Goal: Find specific page/section: Find specific page/section

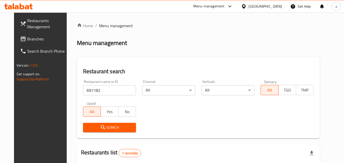
scroll to position [60, 0]
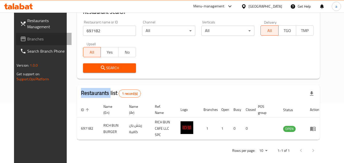
click at [43, 38] on span "Branches" at bounding box center [47, 39] width 40 height 6
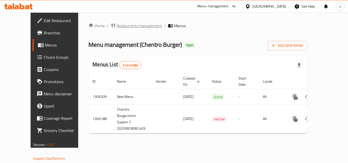
click at [127, 28] on span "Restaurants management" at bounding box center [139, 26] width 45 height 6
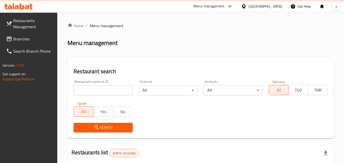
click at [106, 90] on input "search" at bounding box center [103, 90] width 59 height 10
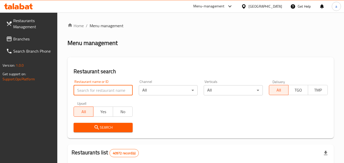
paste input "704010"
type input "704010"
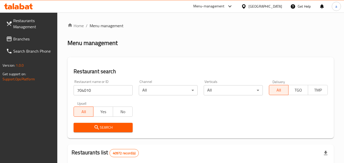
click at [102, 129] on span "Search" at bounding box center [103, 128] width 51 height 6
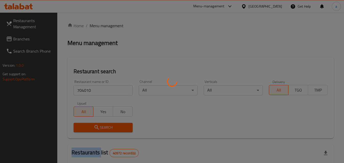
click at [102, 129] on div at bounding box center [172, 81] width 344 height 163
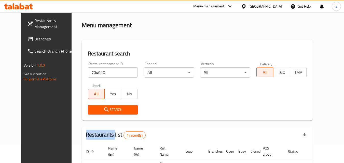
scroll to position [60, 0]
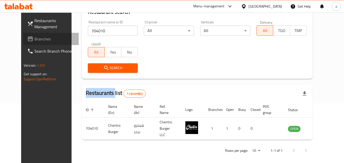
click at [49, 35] on link "Branches" at bounding box center [51, 39] width 56 height 12
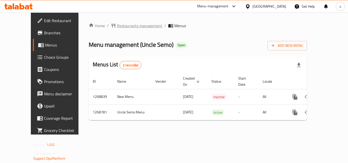
click at [117, 28] on span "Restaurants management" at bounding box center [139, 26] width 45 height 6
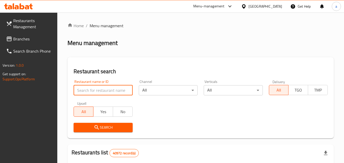
click at [100, 89] on input "search" at bounding box center [103, 90] width 59 height 10
paste input "687935"
type input "687935"
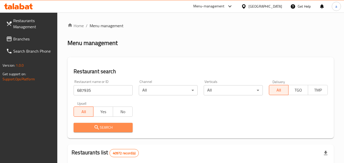
click at [101, 125] on span "Search" at bounding box center [103, 128] width 51 height 6
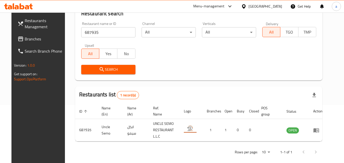
scroll to position [60, 0]
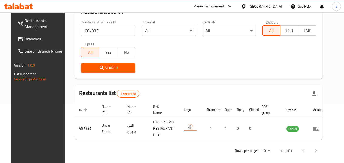
click at [250, 6] on div "United Arab Emirates" at bounding box center [266, 7] width 34 height 6
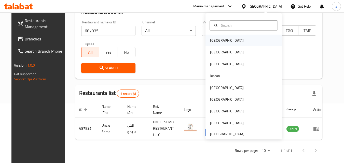
click at [243, 42] on div "Bahrain" at bounding box center [244, 41] width 76 height 12
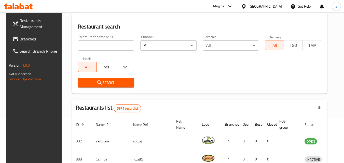
scroll to position [60, 0]
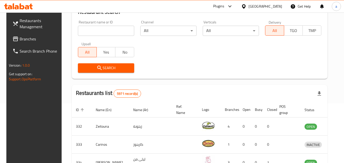
click at [20, 38] on span "Branches" at bounding box center [40, 39] width 40 height 6
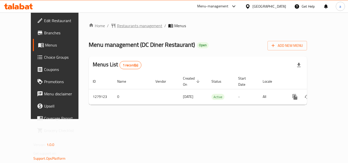
click at [128, 25] on span "Restaurants management" at bounding box center [139, 26] width 45 height 6
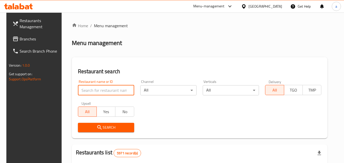
click at [102, 94] on input "search" at bounding box center [106, 90] width 56 height 10
paste input "693165"
type input "693165"
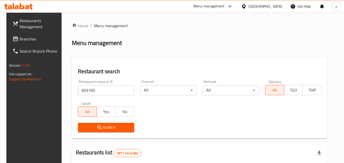
click at [91, 126] on span "Search" at bounding box center [106, 128] width 48 height 6
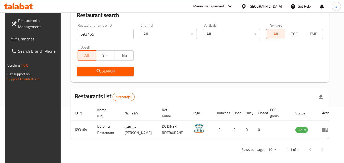
scroll to position [60, 0]
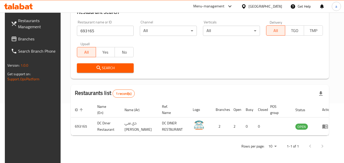
click at [271, 5] on div "[GEOGRAPHIC_DATA]" at bounding box center [266, 7] width 34 height 6
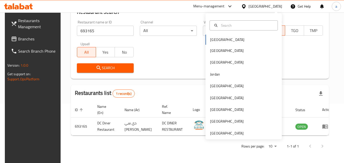
click at [246, 138] on div "Bahrain Egypt Iraq Jordan Kuwait Oman Qatar Saudi Arabia United Arab Emirates" at bounding box center [244, 76] width 76 height 126
click at [244, 135] on div "[GEOGRAPHIC_DATA]" at bounding box center [244, 134] width 76 height 12
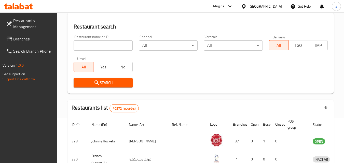
scroll to position [60, 0]
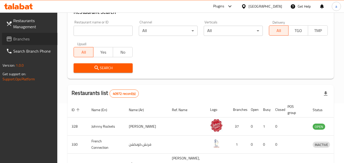
click at [19, 37] on span "Branches" at bounding box center [33, 39] width 40 height 6
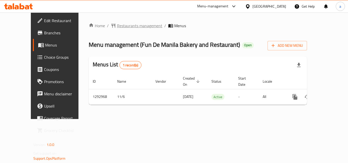
click at [120, 24] on span "Restaurants management" at bounding box center [139, 26] width 45 height 6
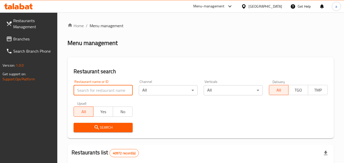
click at [101, 91] on input "search" at bounding box center [103, 90] width 59 height 10
paste input "699319"
type input "699319"
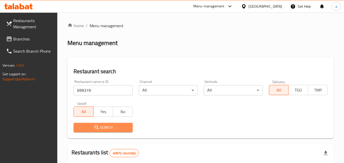
click at [101, 128] on span "Search" at bounding box center [103, 128] width 51 height 6
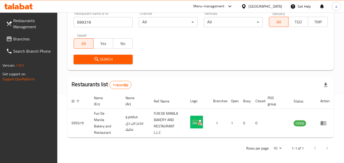
scroll to position [70, 0]
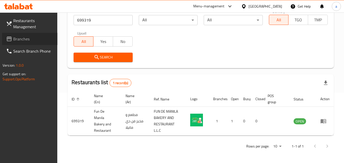
click at [20, 39] on span "Branches" at bounding box center [33, 39] width 40 height 6
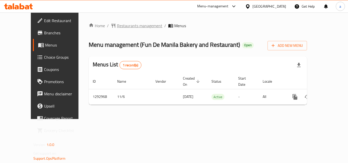
click at [128, 26] on span "Restaurants management" at bounding box center [139, 26] width 45 height 6
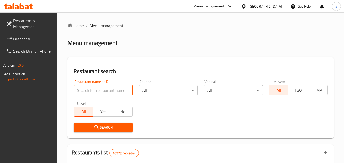
click at [111, 88] on input "search" at bounding box center [103, 90] width 59 height 10
paste input "699319"
type input "699319"
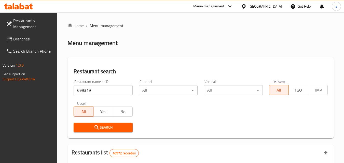
click at [109, 130] on span "Search" at bounding box center [103, 128] width 51 height 6
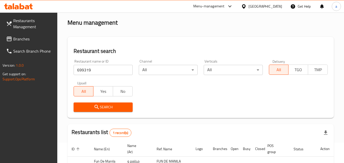
scroll to position [70, 0]
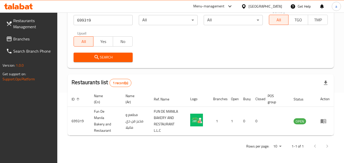
click at [273, 6] on div "[GEOGRAPHIC_DATA]" at bounding box center [266, 7] width 34 height 6
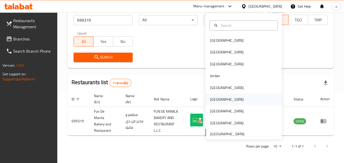
click at [241, 95] on div "[GEOGRAPHIC_DATA]" at bounding box center [244, 100] width 76 height 12
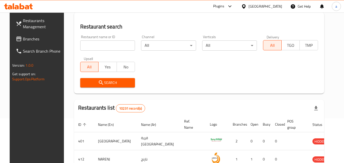
scroll to position [70, 0]
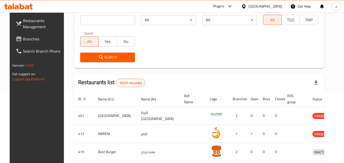
click at [249, 8] on div at bounding box center [244, 7] width 7 height 6
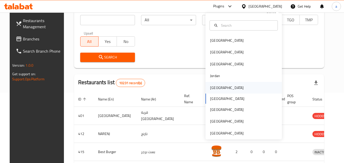
click at [236, 92] on div "[GEOGRAPHIC_DATA]" at bounding box center [244, 88] width 76 height 12
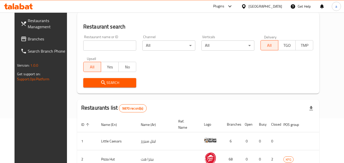
scroll to position [70, 0]
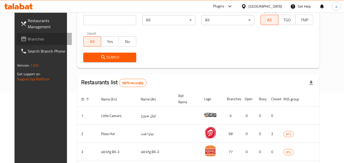
click at [35, 39] on span "Branches" at bounding box center [48, 39] width 40 height 6
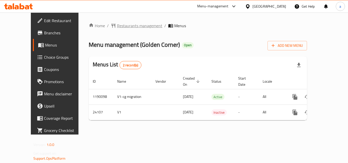
click at [124, 28] on span "Restaurants management" at bounding box center [139, 26] width 45 height 6
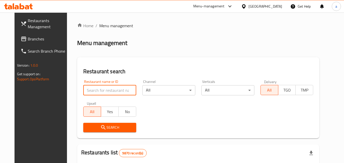
click at [103, 89] on input "search" at bounding box center [109, 90] width 53 height 10
paste input "12683"
type input "12683"
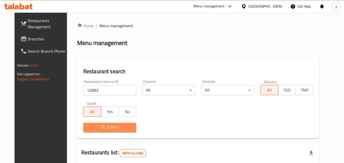
click at [102, 129] on span "Search" at bounding box center [109, 128] width 45 height 6
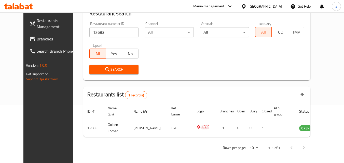
scroll to position [60, 0]
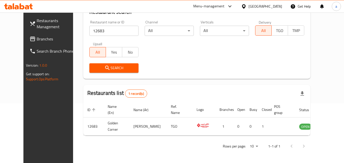
click at [37, 39] on span "Branches" at bounding box center [57, 39] width 40 height 6
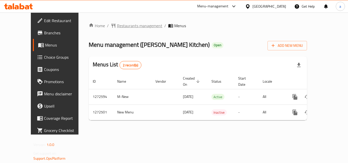
click at [124, 23] on span "Restaurants management" at bounding box center [139, 26] width 45 height 6
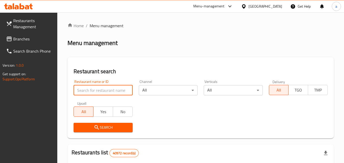
click at [104, 90] on input "search" at bounding box center [103, 90] width 59 height 10
paste input "690306"
type input "690306"
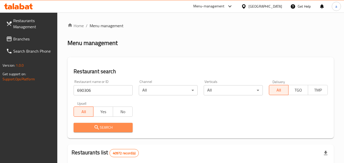
click at [104, 124] on button "Search" at bounding box center [103, 127] width 59 height 9
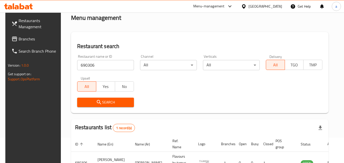
scroll to position [60, 0]
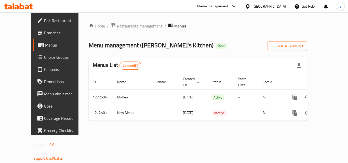
click at [272, 6] on div "United Arab Emirates" at bounding box center [269, 7] width 34 height 6
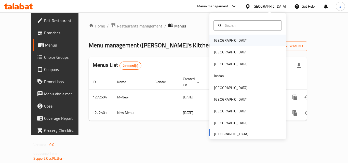
click at [238, 40] on div "[GEOGRAPHIC_DATA]" at bounding box center [247, 41] width 76 height 12
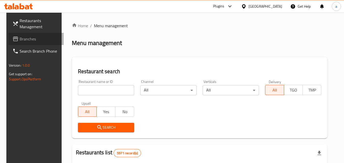
click at [36, 37] on span "Branches" at bounding box center [40, 39] width 40 height 6
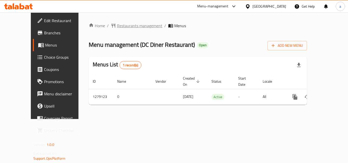
click at [124, 28] on span "Restaurants management" at bounding box center [139, 26] width 45 height 6
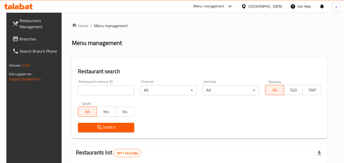
click at [113, 92] on input "search" at bounding box center [106, 90] width 56 height 10
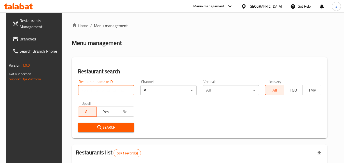
paste input "693165"
type input "693165"
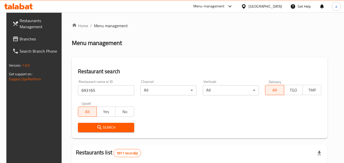
click at [99, 128] on icon "submit" at bounding box center [100, 128] width 6 height 6
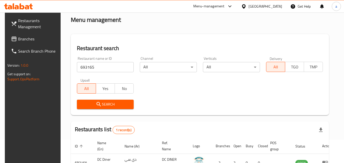
scroll to position [60, 0]
